Goal: Task Accomplishment & Management: Use online tool/utility

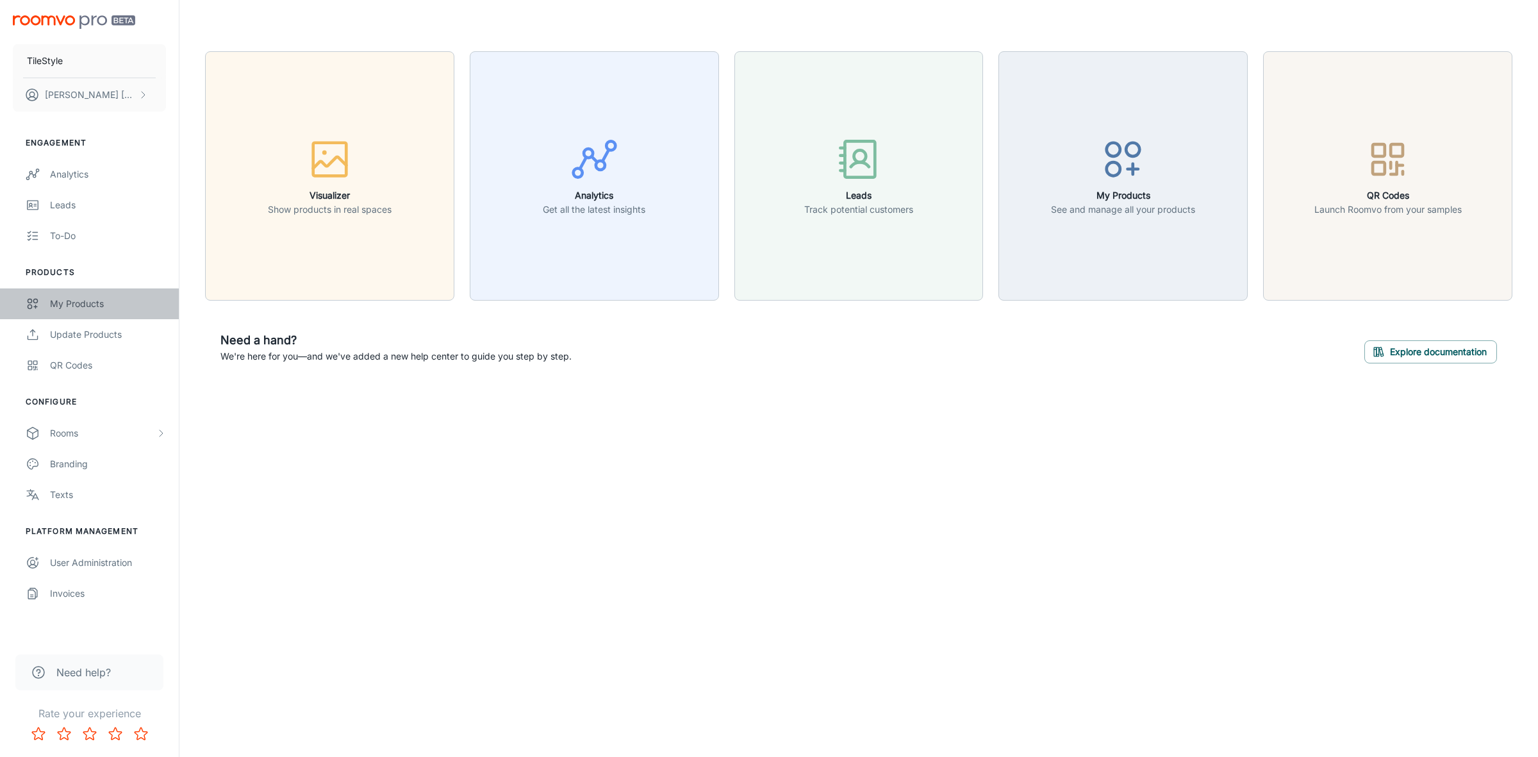
click at [95, 293] on link "My Products" at bounding box center [89, 303] width 179 height 31
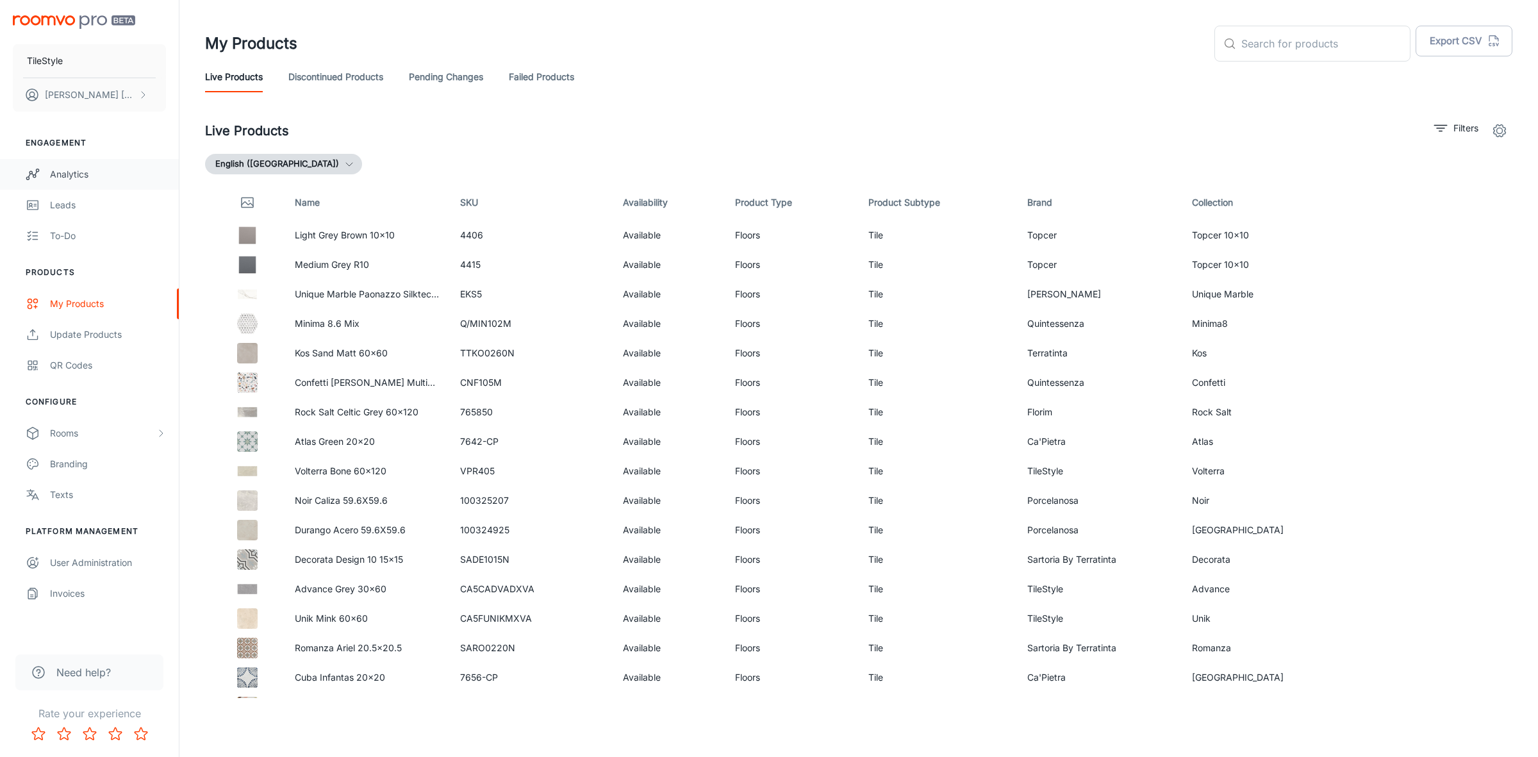
click at [97, 174] on div "Analytics" at bounding box center [108, 174] width 116 height 14
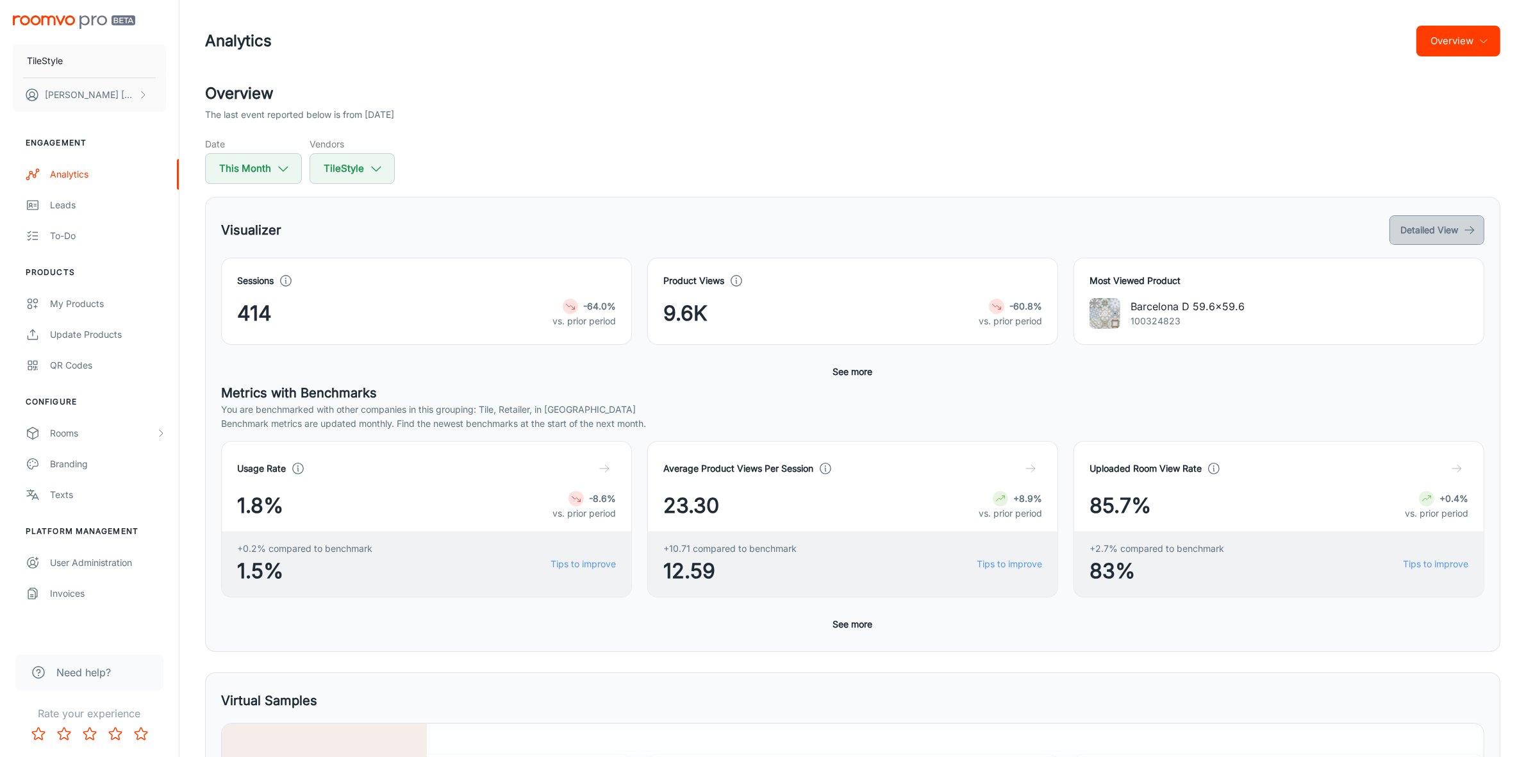
click at [1447, 239] on button "Detailed View" at bounding box center [1437, 229] width 95 height 29
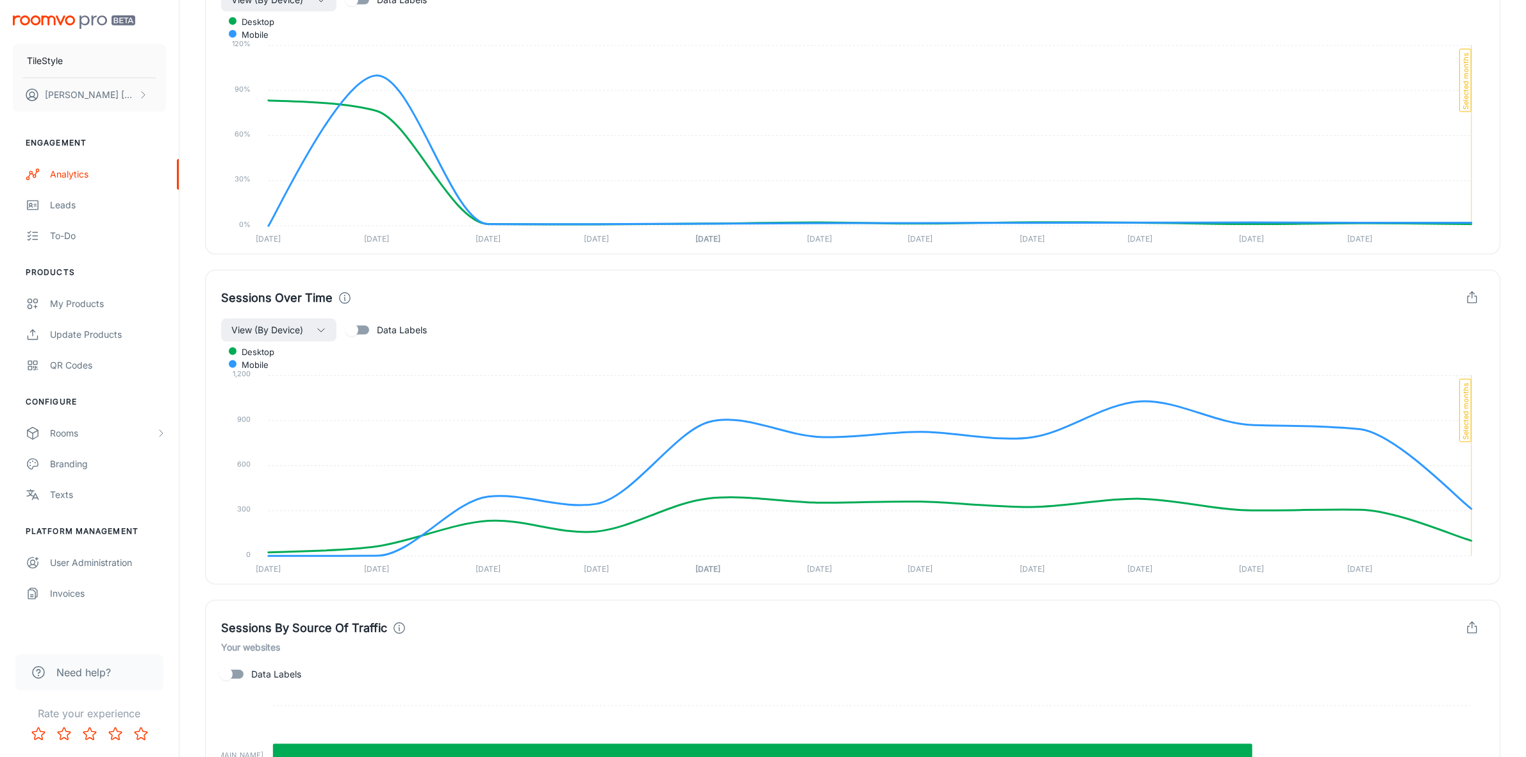
scroll to position [641, 0]
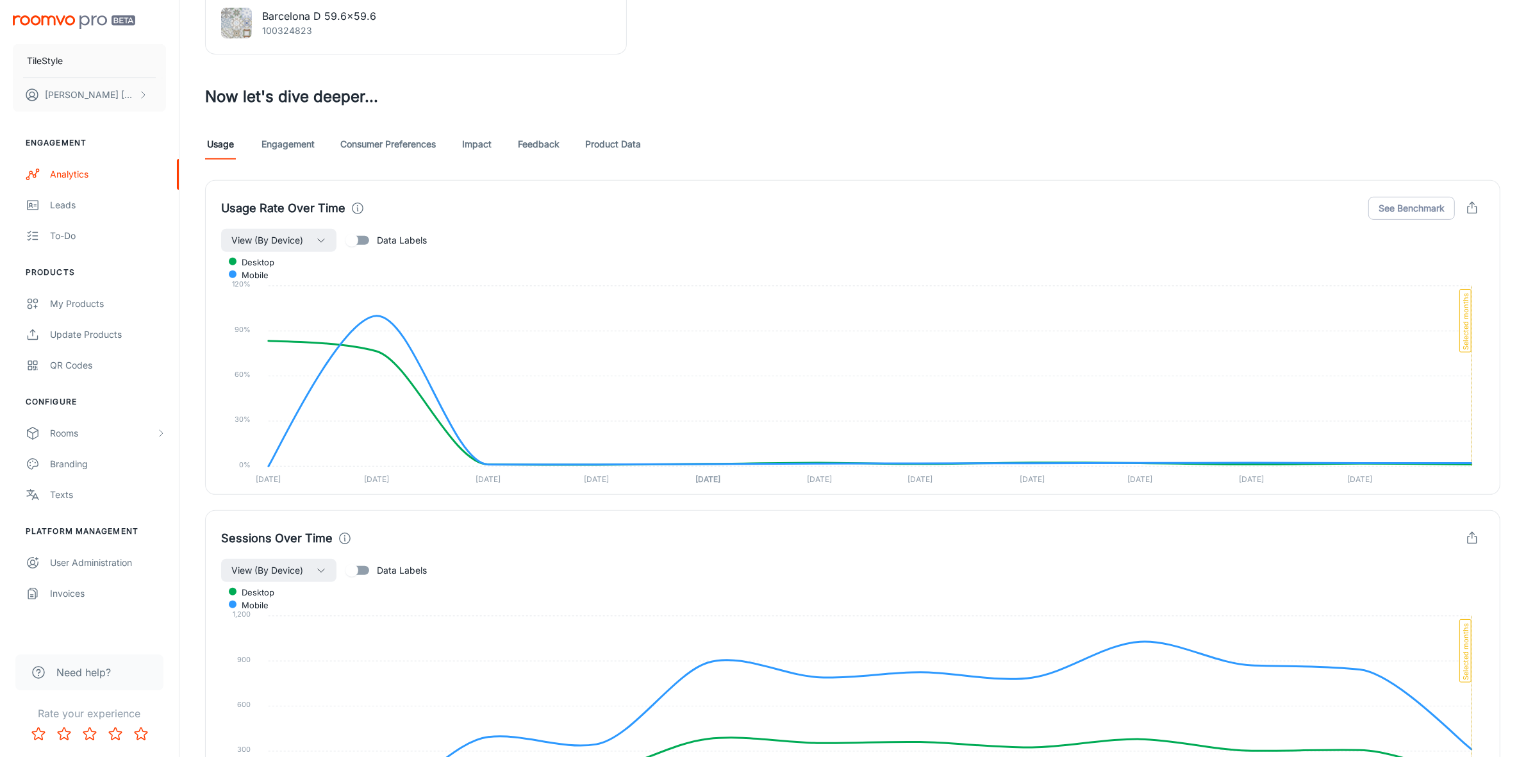
click at [375, 144] on link "Consumer Preferences" at bounding box center [388, 144] width 96 height 31
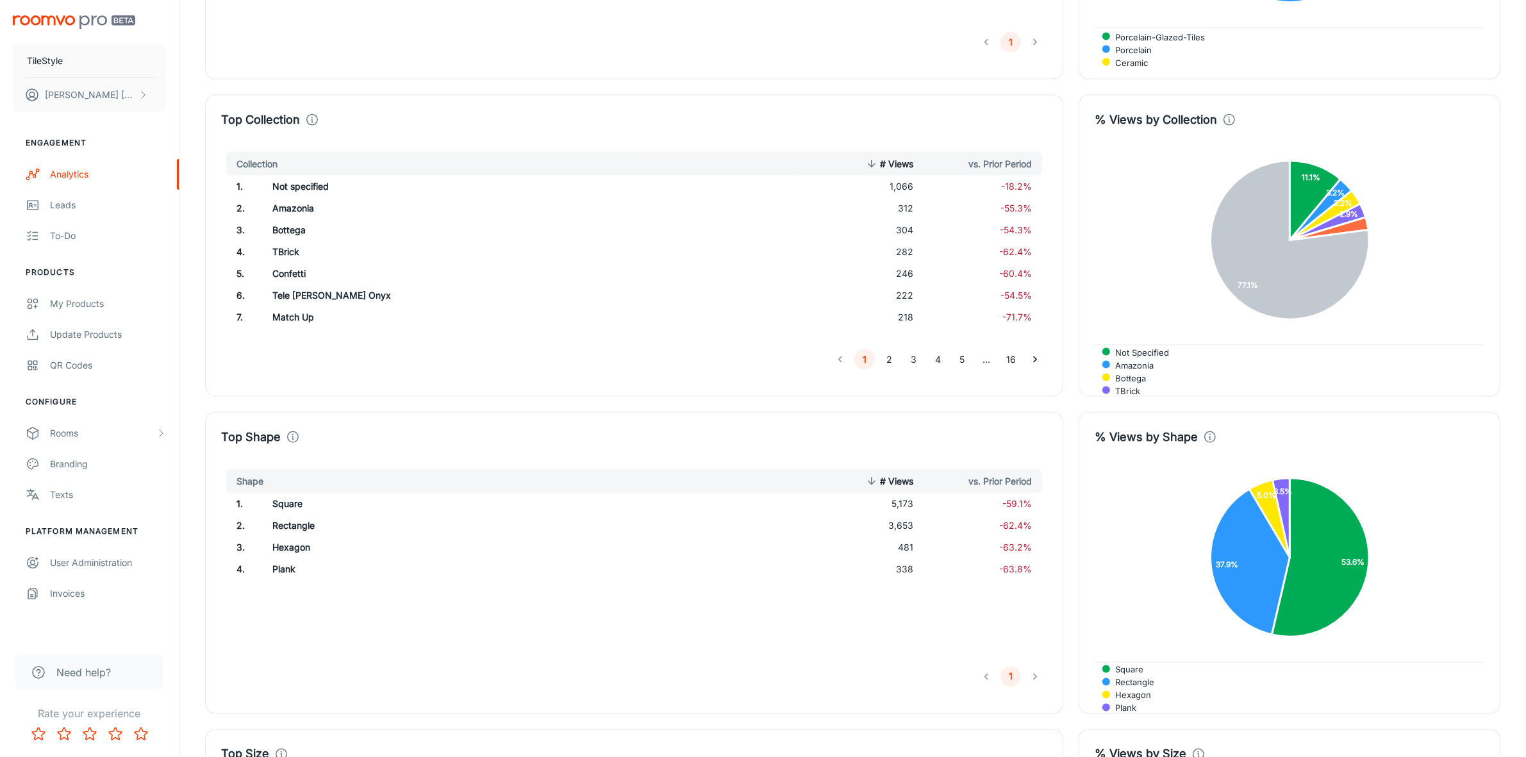
scroll to position [2083, 0]
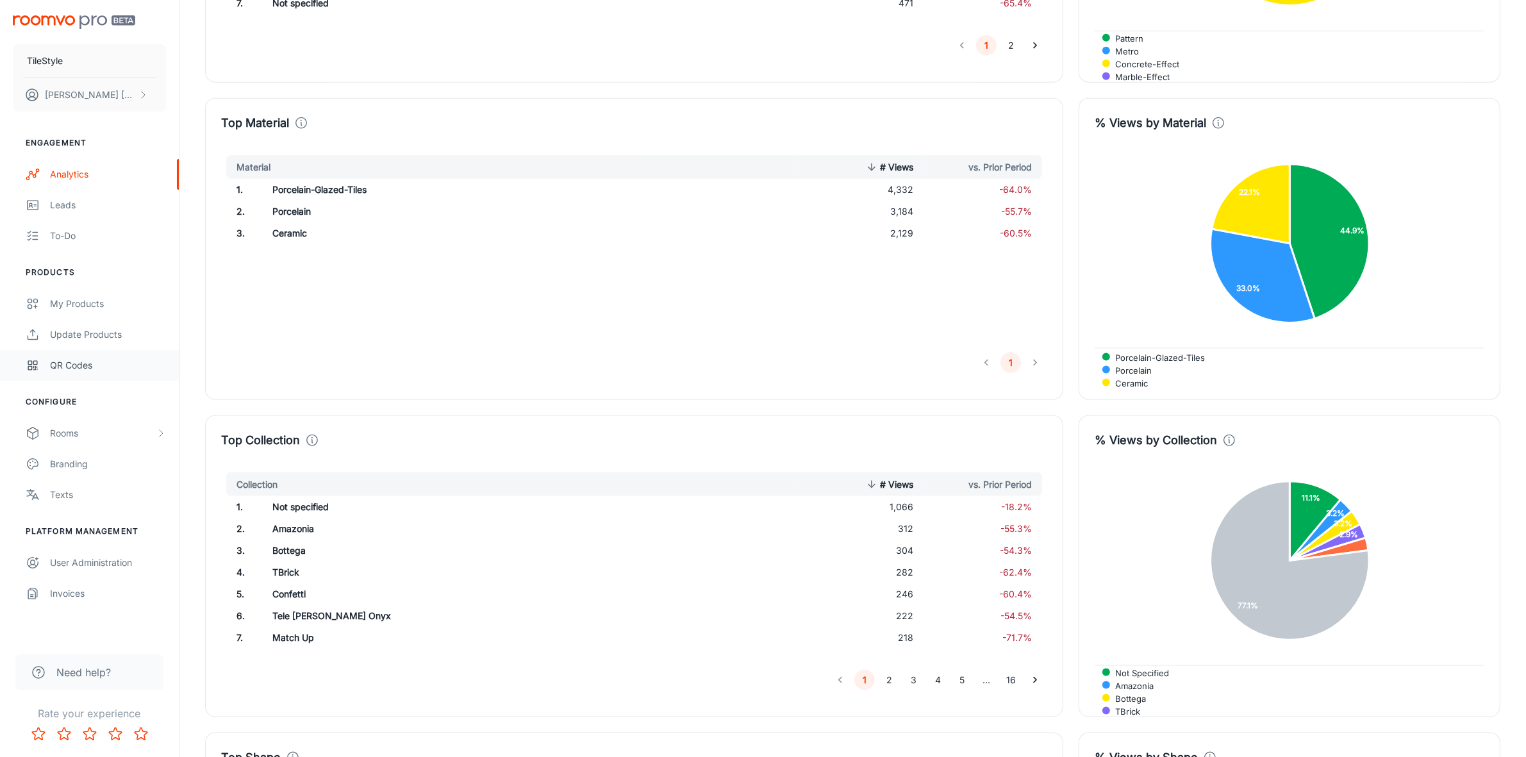
click at [78, 363] on div "QR Codes" at bounding box center [108, 365] width 116 height 14
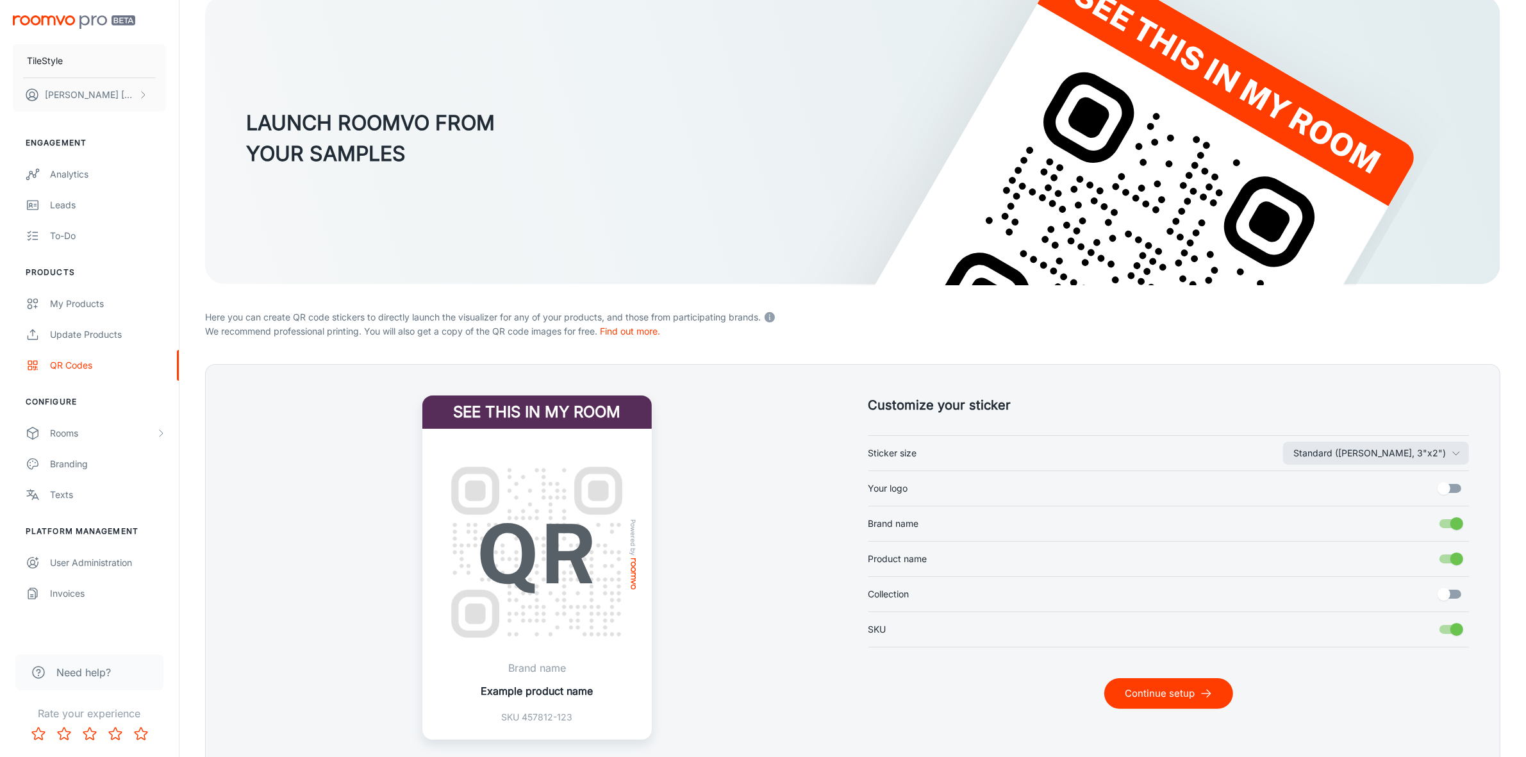
scroll to position [146, 0]
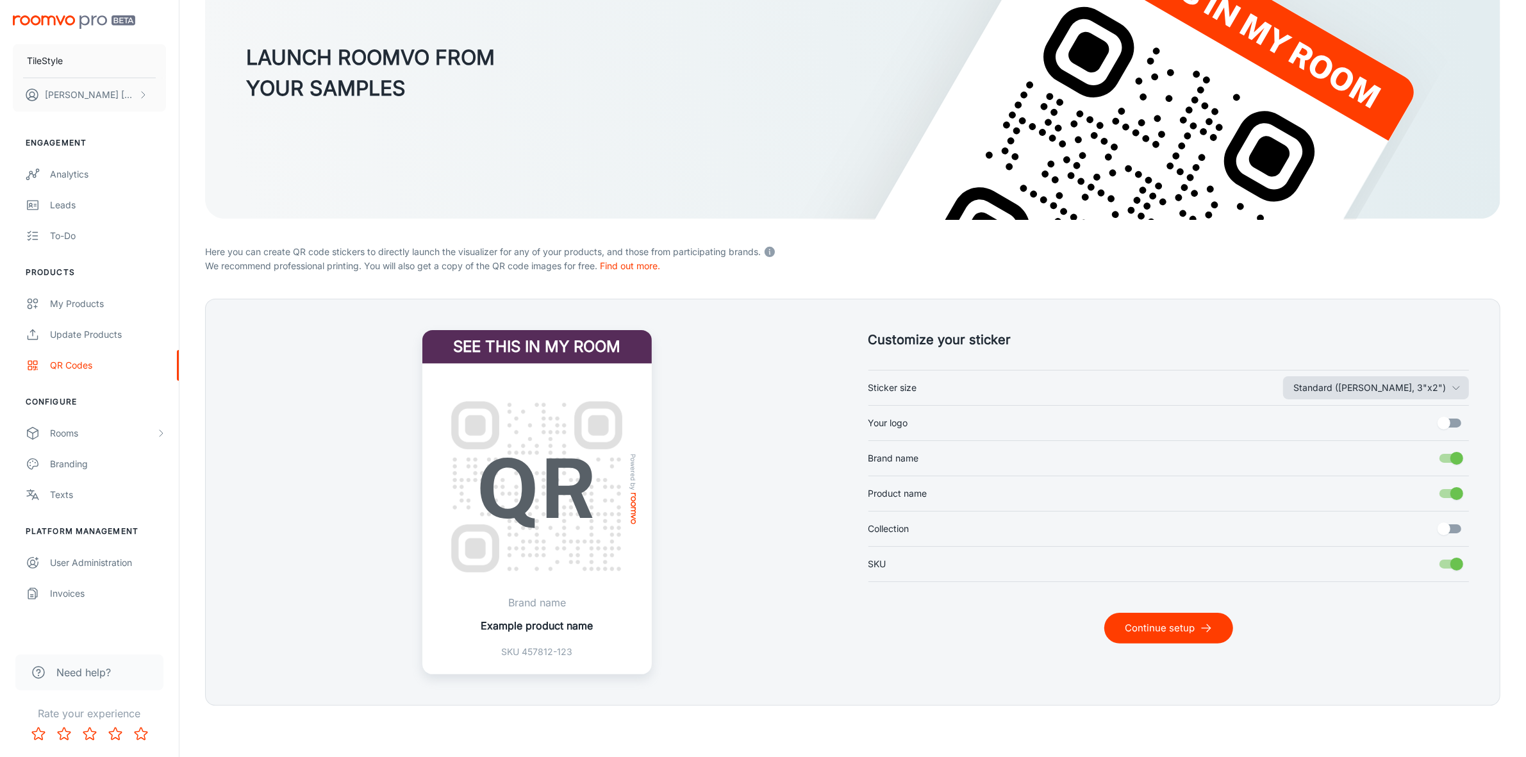
click at [1424, 392] on button "Standard ([PERSON_NAME], 3"x2")" at bounding box center [1376, 387] width 186 height 23
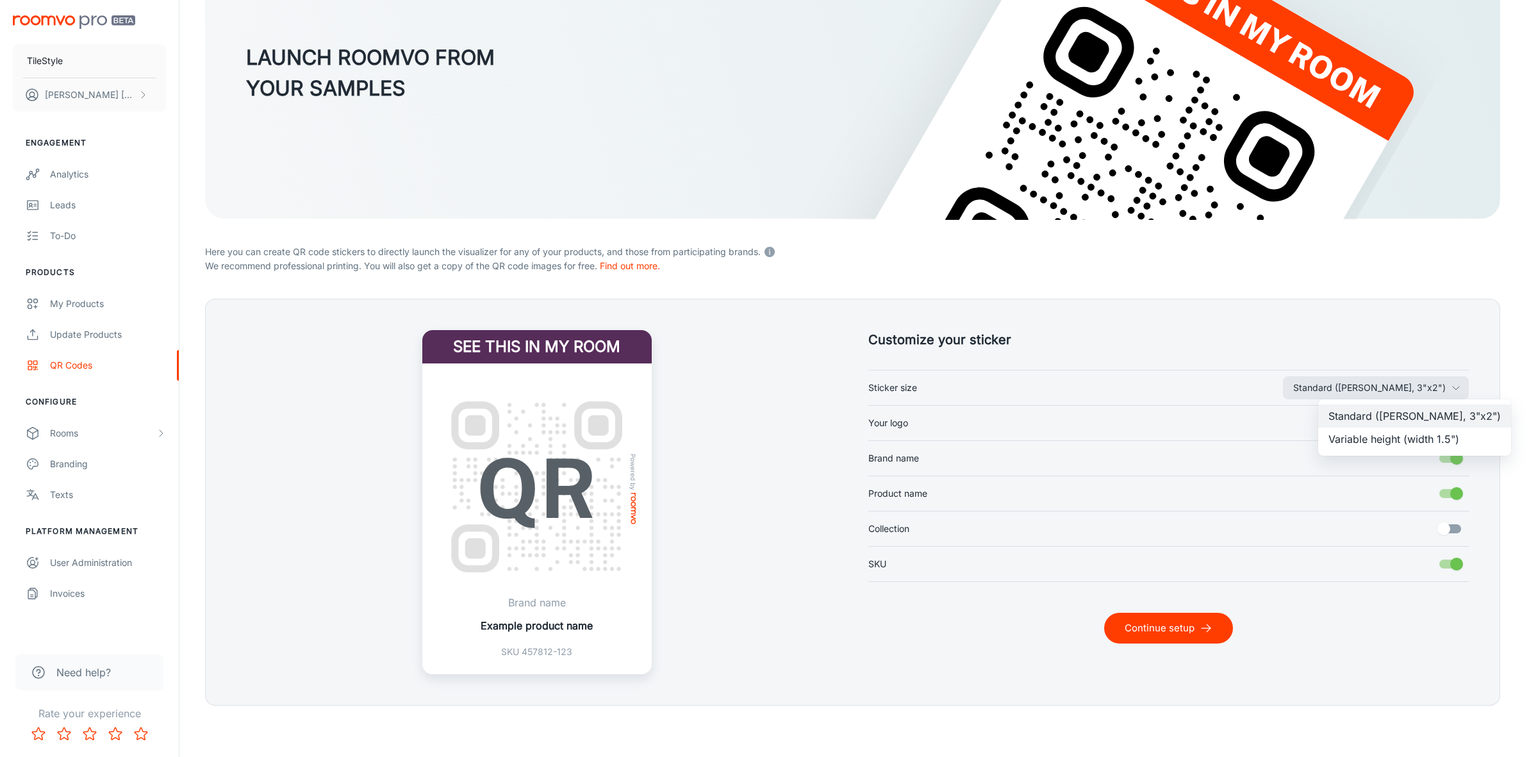
click at [1442, 606] on div at bounding box center [769, 378] width 1538 height 757
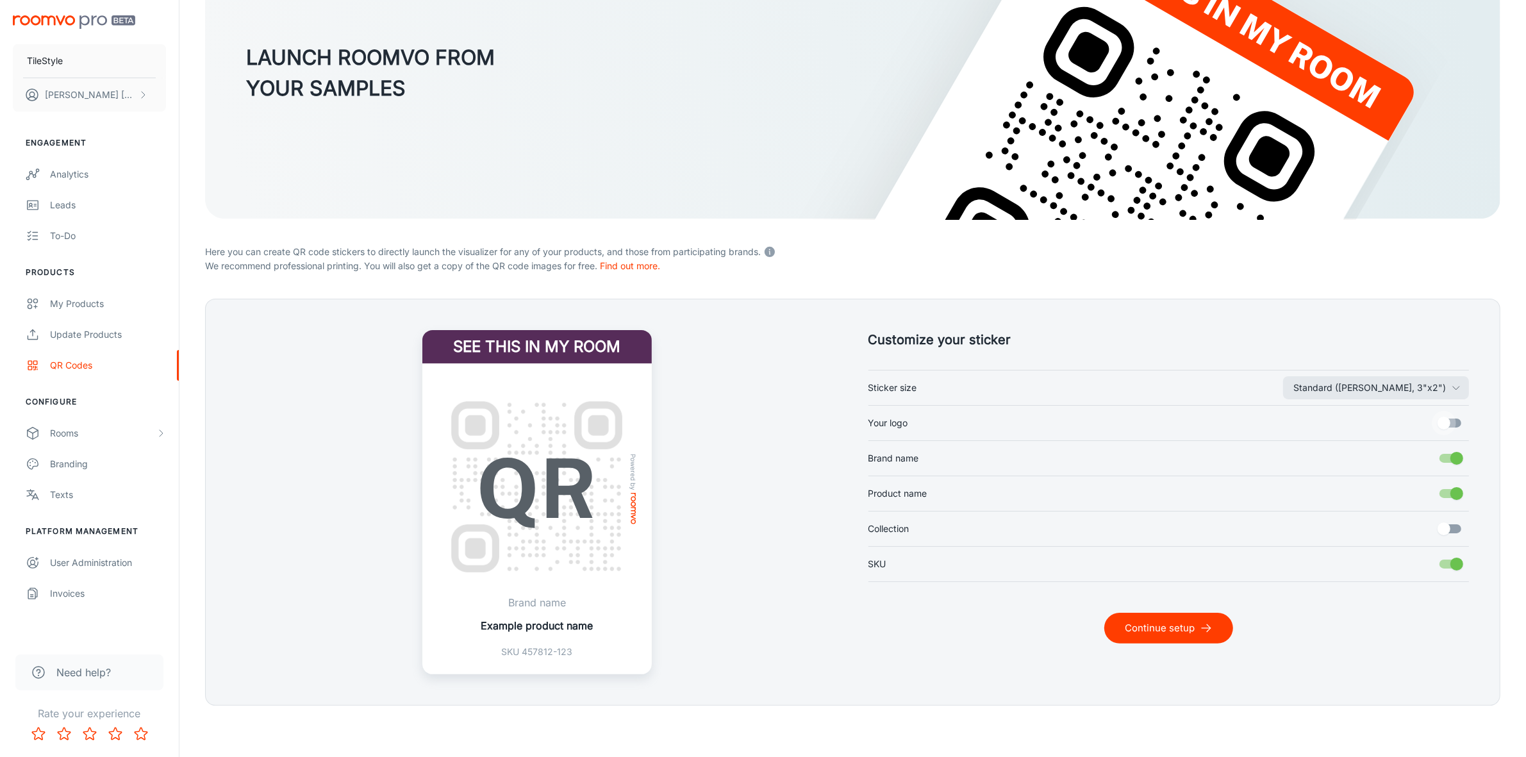
click at [1447, 425] on input "Your logo" at bounding box center [1444, 423] width 73 height 24
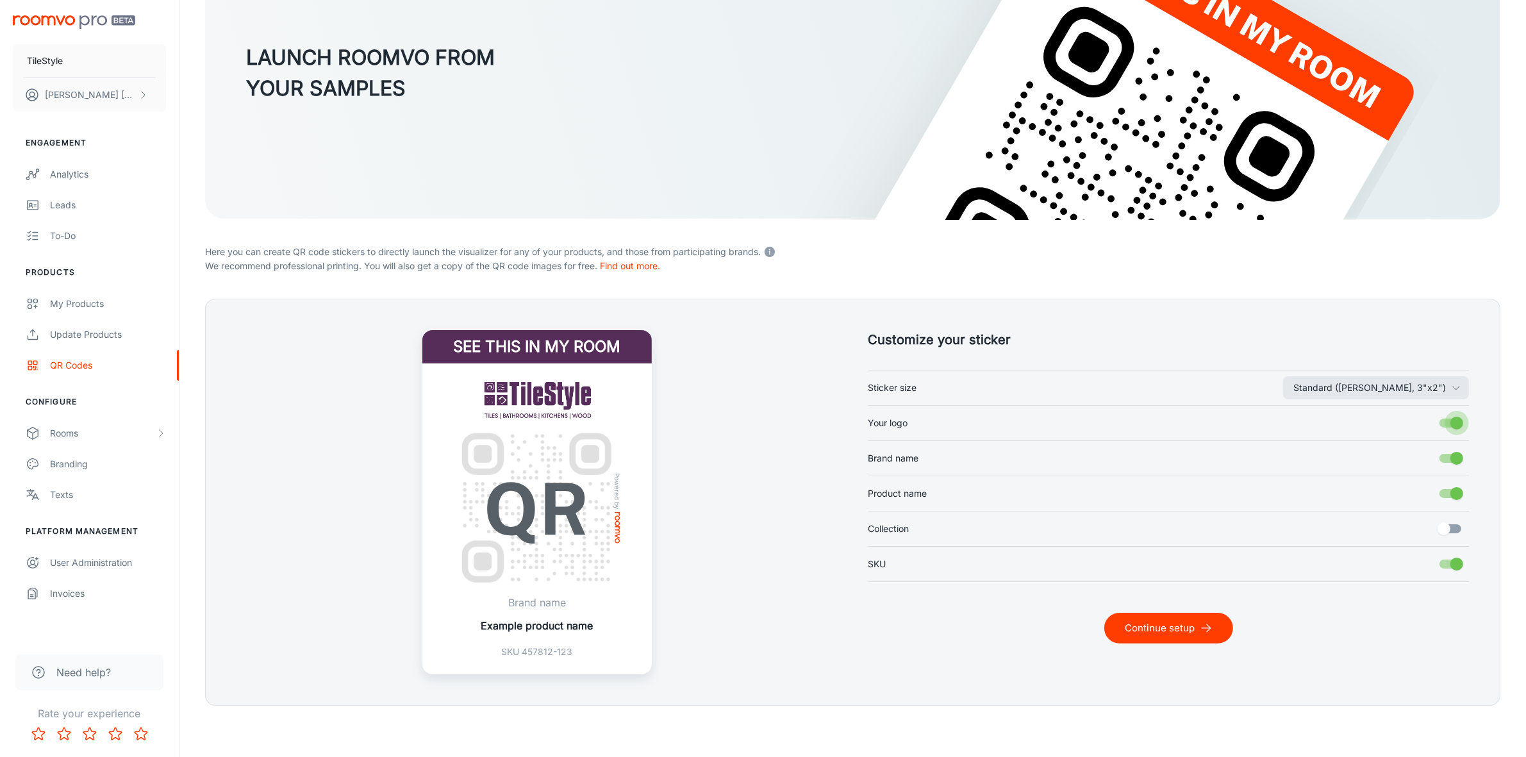
click at [1456, 424] on input "Your logo" at bounding box center [1456, 423] width 73 height 24
checkbox input "false"
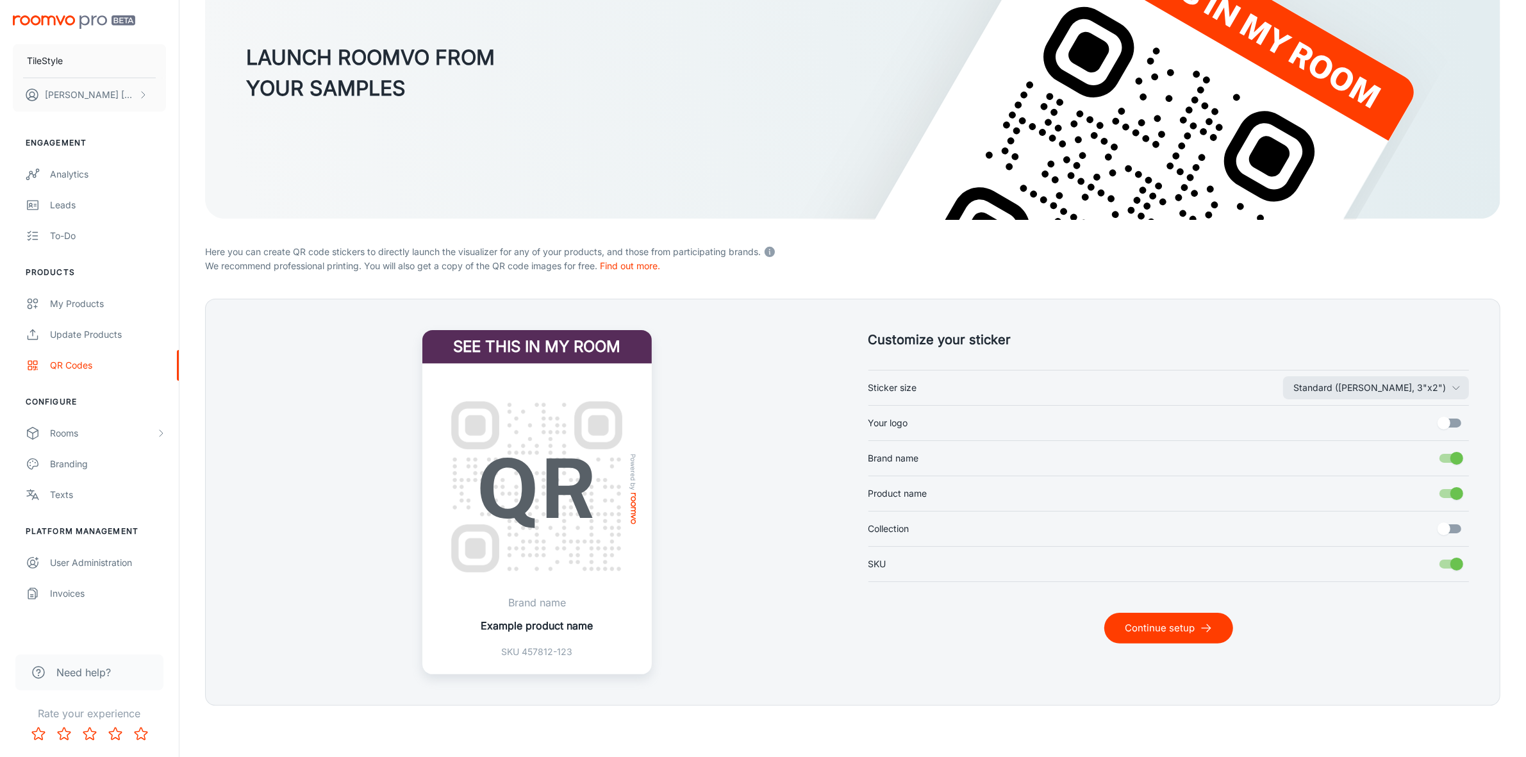
click at [1456, 454] on input "Brand name" at bounding box center [1456, 458] width 73 height 24
click at [1456, 454] on input "Brand name" at bounding box center [1444, 458] width 73 height 24
checkbox input "true"
click at [1449, 524] on input "Collection" at bounding box center [1444, 529] width 73 height 24
checkbox input "true"
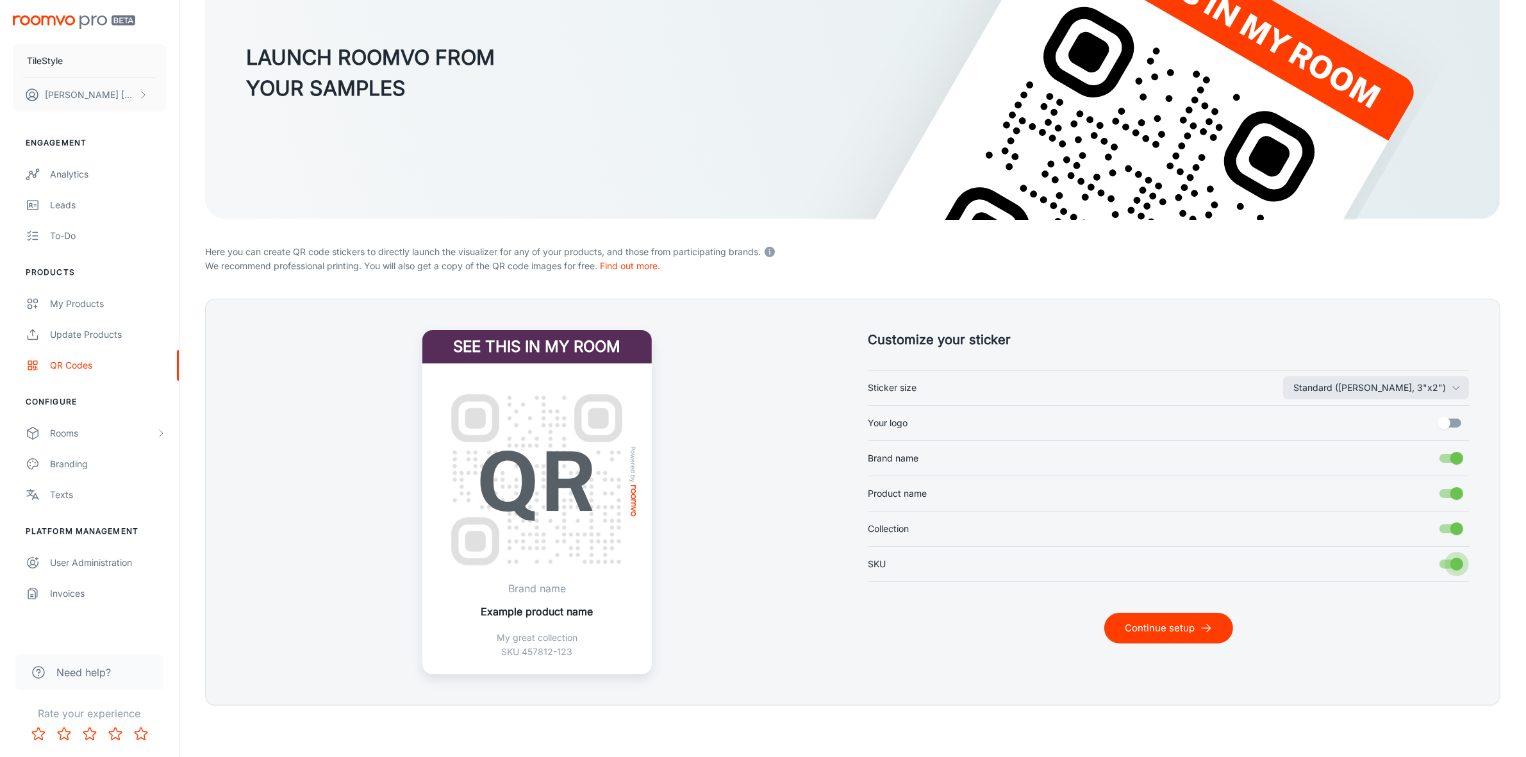
click at [1450, 558] on input "SKU" at bounding box center [1456, 564] width 73 height 24
click at [1450, 558] on input "SKU" at bounding box center [1444, 564] width 73 height 24
checkbox input "true"
click at [1202, 641] on button "Continue setup" at bounding box center [1168, 628] width 129 height 31
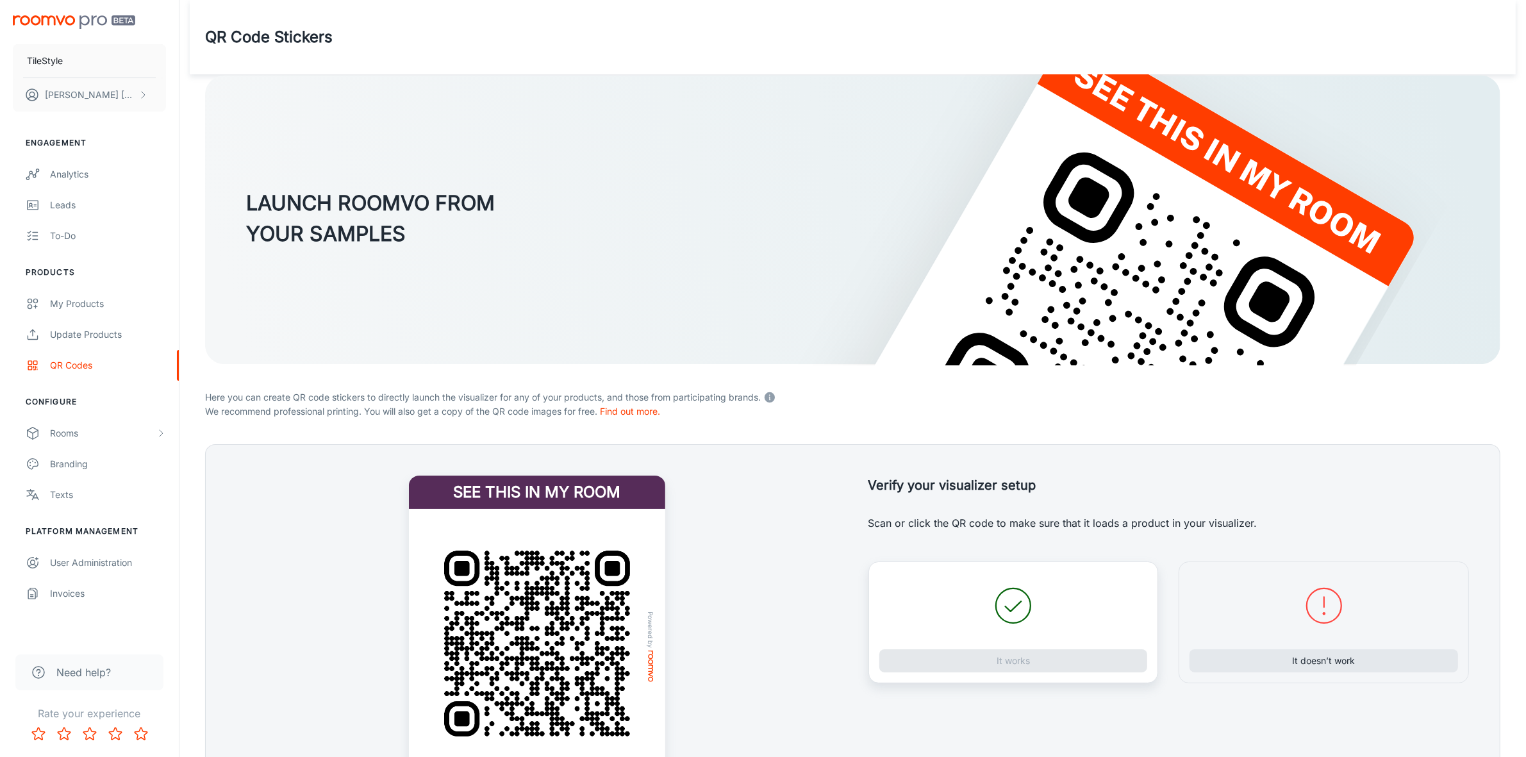
scroll to position [187, 0]
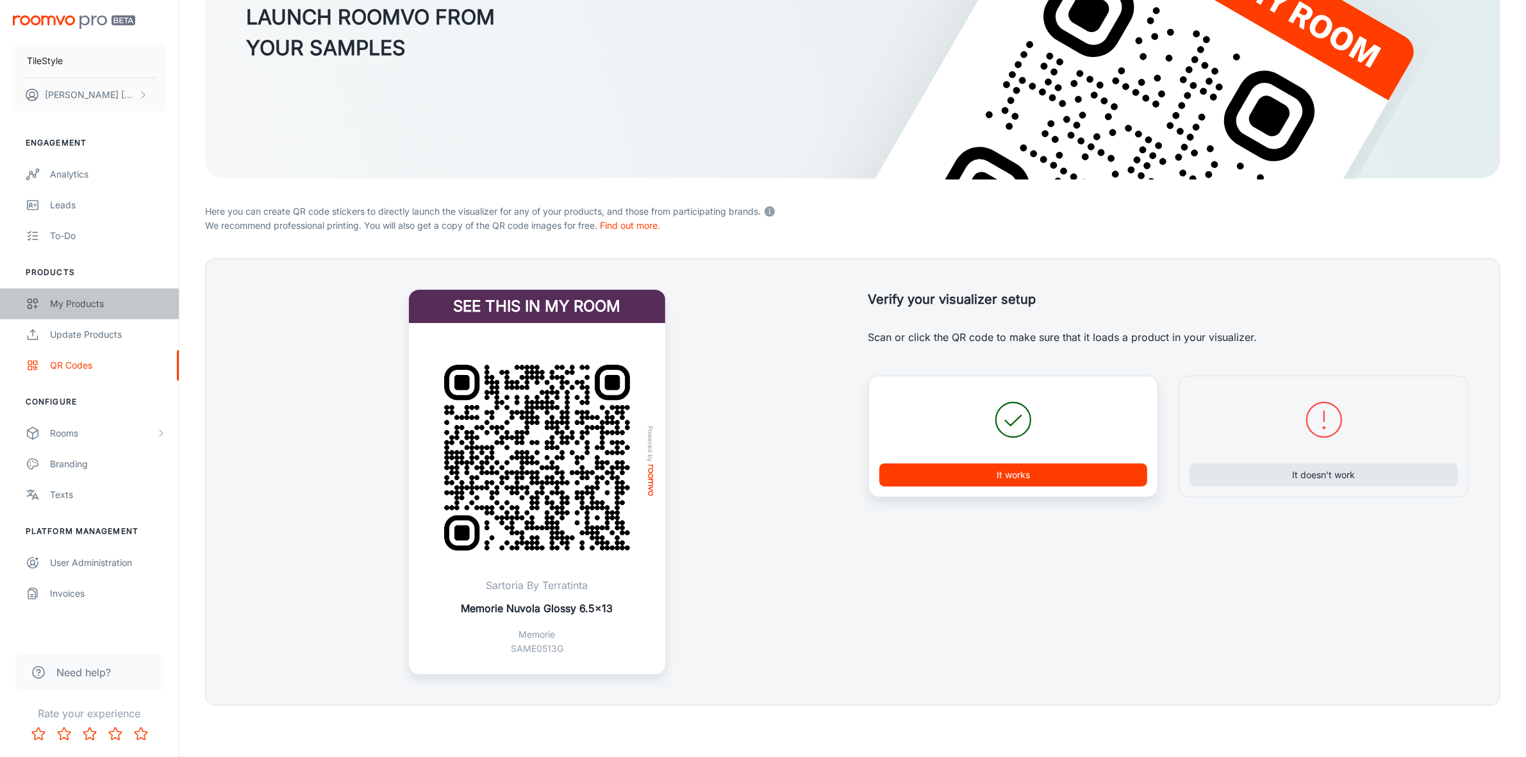
click at [125, 303] on div "My Products" at bounding box center [108, 304] width 116 height 14
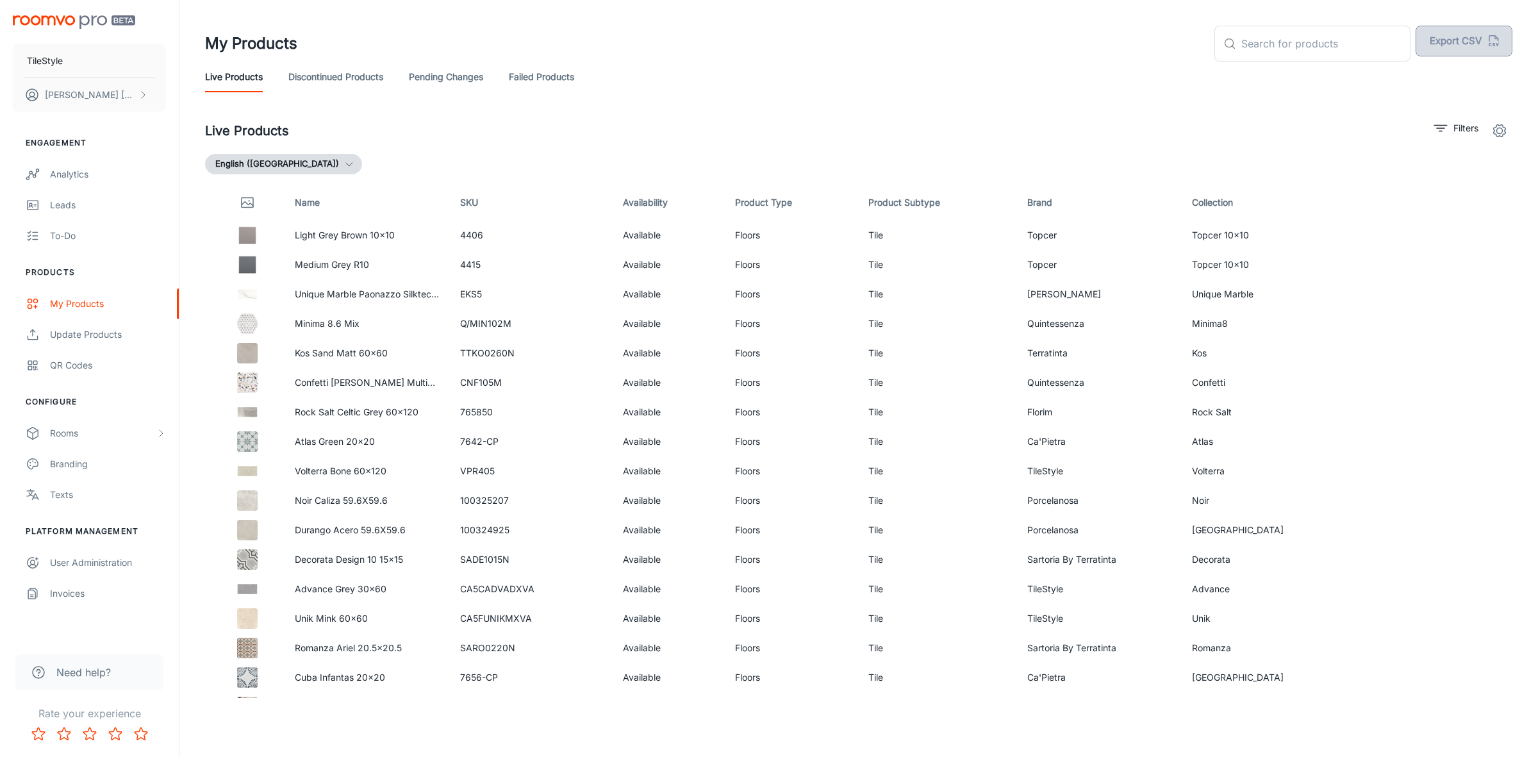
click at [1466, 34] on button "Export CSV" at bounding box center [1464, 41] width 97 height 31
click at [1516, 78] on rect "button" at bounding box center [1509, 75] width 15 height 15
